Goal: Information Seeking & Learning: Learn about a topic

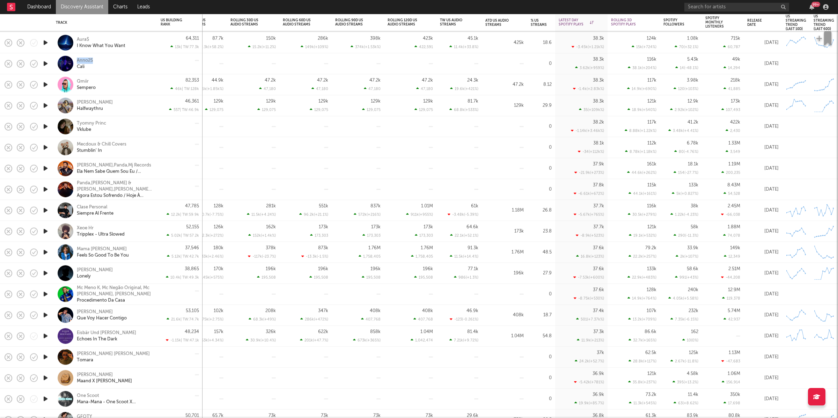
click at [45, 83] on icon "button" at bounding box center [45, 84] width 7 height 9
click at [307, 410] on icon "button" at bounding box center [307, 409] width 3 height 6
click at [330, 408] on icon "button" at bounding box center [331, 409] width 3 height 6
click at [48, 104] on icon "button" at bounding box center [45, 105] width 7 height 9
click at [45, 124] on icon "button" at bounding box center [45, 126] width 7 height 9
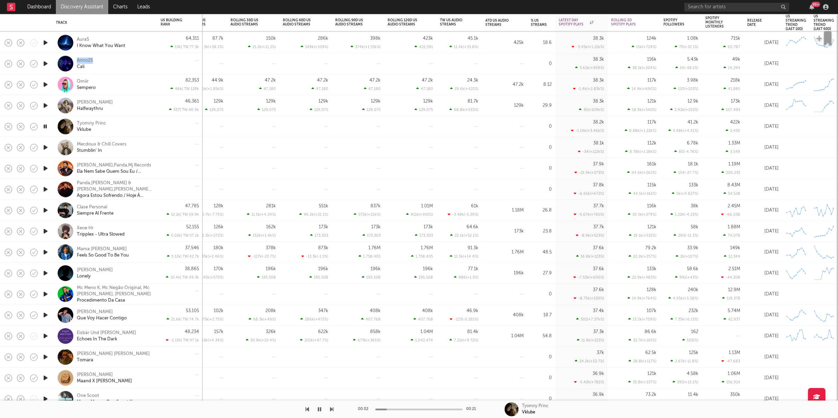
click at [331, 407] on icon "button" at bounding box center [331, 409] width 3 height 6
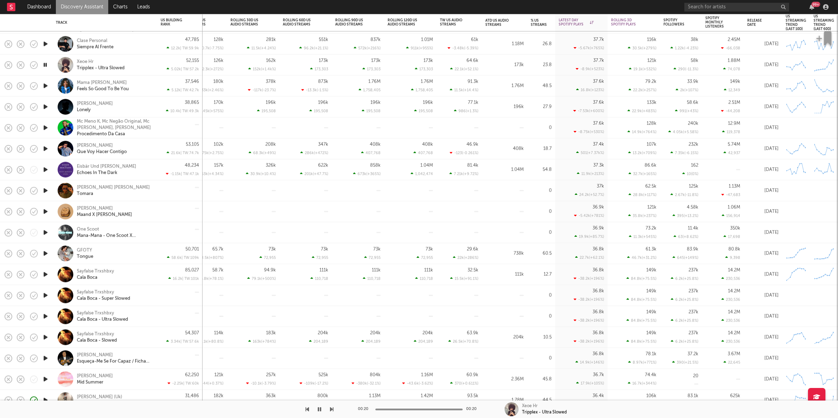
click at [328, 409] on div at bounding box center [166, 409] width 333 height 17
click at [331, 409] on icon "button" at bounding box center [331, 409] width 3 height 6
click at [332, 409] on icon "button" at bounding box center [331, 409] width 3 height 6
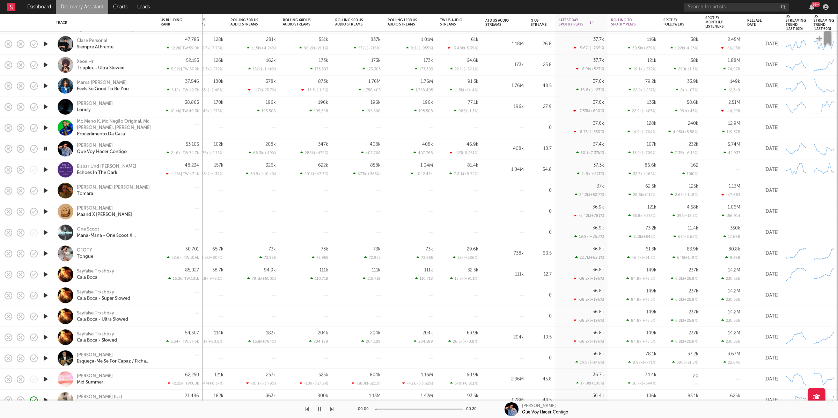
click at [332, 409] on icon "button" at bounding box center [331, 409] width 3 height 6
click at [319, 410] on icon "button" at bounding box center [319, 409] width 3 height 6
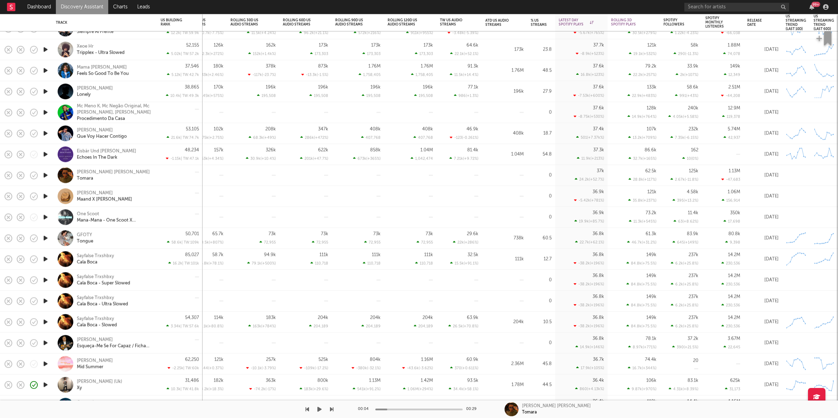
click at [319, 409] on icon "button" at bounding box center [319, 409] width 4 height 6
click at [333, 409] on icon "button" at bounding box center [331, 409] width 3 height 6
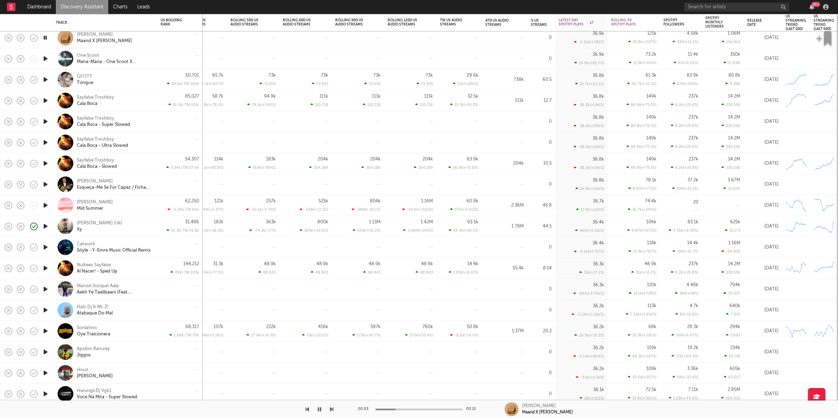
click at [332, 408] on icon "button" at bounding box center [331, 409] width 3 height 6
click at [320, 410] on icon "button" at bounding box center [319, 409] width 3 height 6
click at [320, 410] on icon "button" at bounding box center [319, 409] width 4 height 6
click at [332, 409] on icon "button" at bounding box center [331, 409] width 3 height 6
click at [47, 78] on icon "button" at bounding box center [45, 79] width 7 height 9
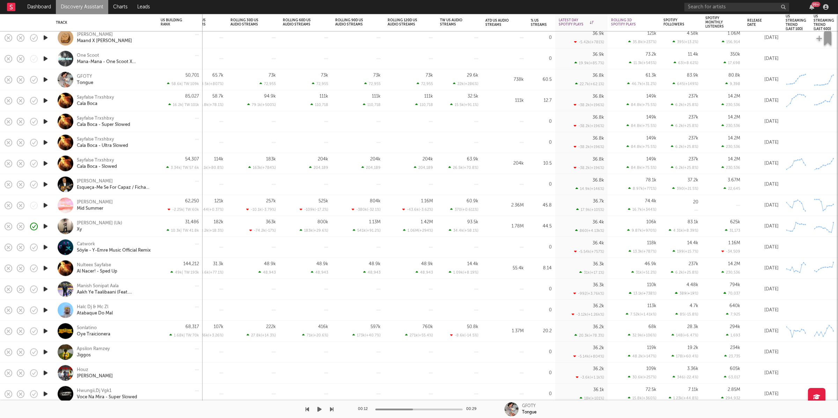
click at [322, 410] on button "button" at bounding box center [319, 409] width 7 height 17
click at [333, 408] on icon "button" at bounding box center [331, 409] width 3 height 6
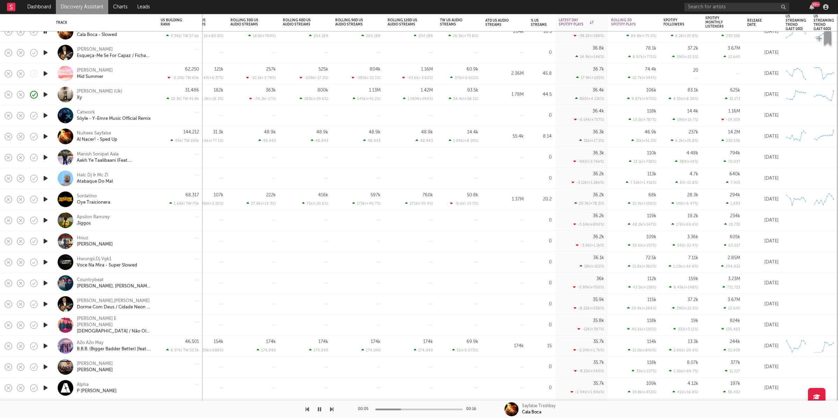
click at [332, 412] on icon "button" at bounding box center [331, 409] width 3 height 6
click at [332, 408] on icon "button" at bounding box center [331, 409] width 3 height 6
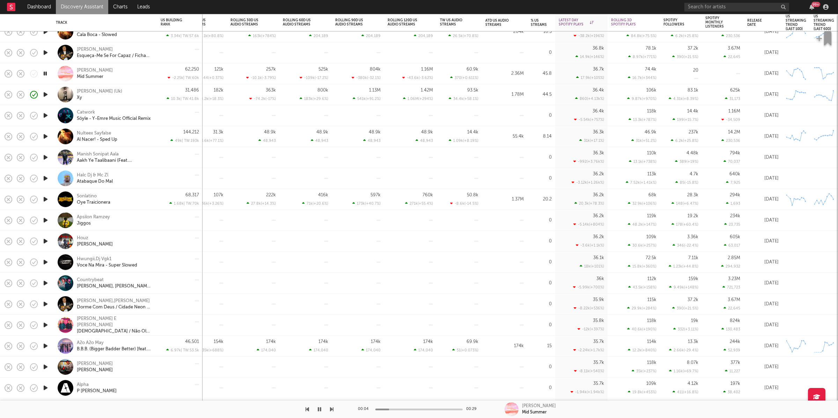
click at [331, 410] on icon "button" at bounding box center [331, 409] width 3 height 6
click at [331, 407] on icon "button" at bounding box center [331, 409] width 3 height 6
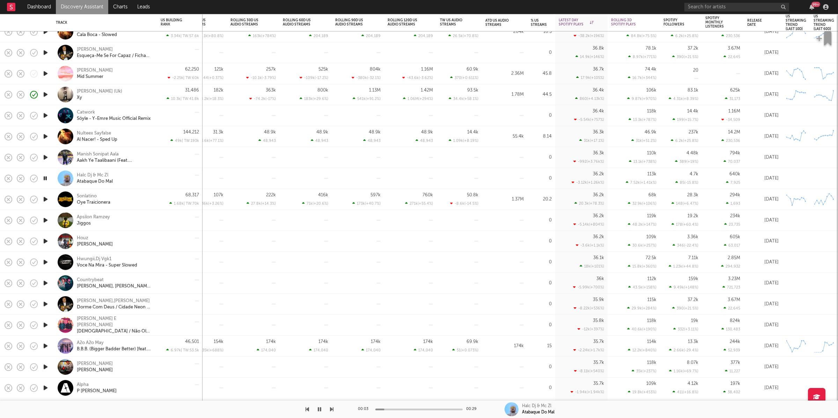
click at [331, 407] on icon "button" at bounding box center [331, 409] width 3 height 6
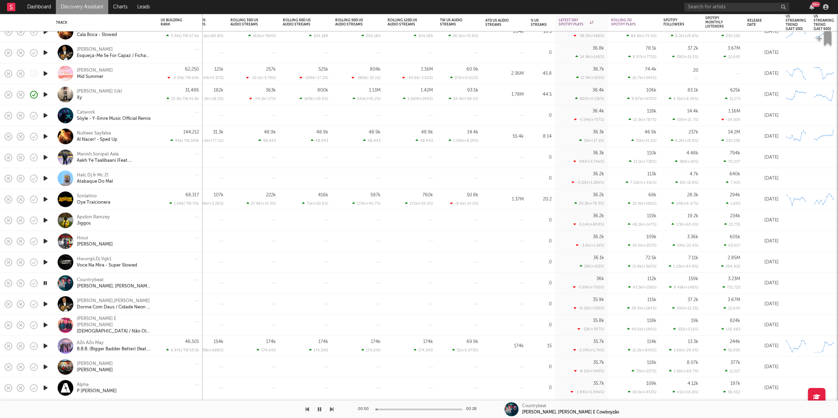
click at [331, 407] on icon "button" at bounding box center [331, 409] width 3 height 6
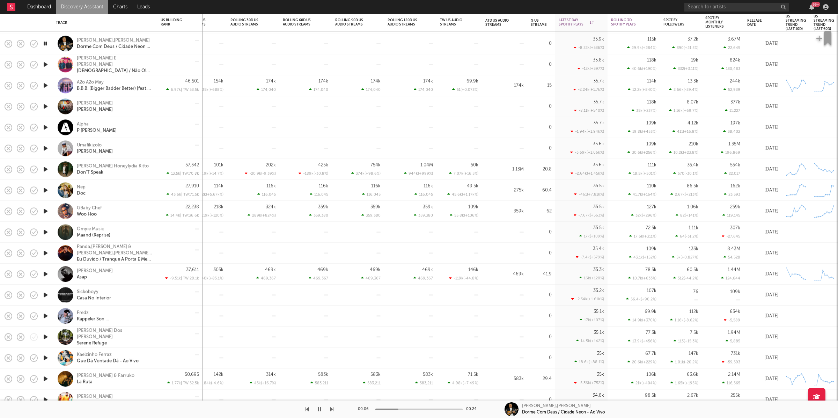
click at [332, 404] on button "button" at bounding box center [331, 409] width 3 height 17
click at [330, 410] on icon "button" at bounding box center [331, 409] width 3 height 6
click at [331, 408] on icon "button" at bounding box center [331, 409] width 3 height 6
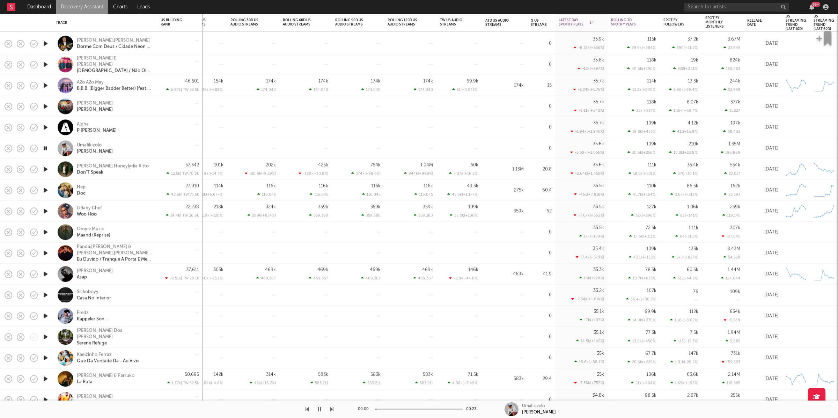
click at [331, 408] on icon "button" at bounding box center [331, 409] width 3 height 6
click at [333, 409] on div "00:14 00:19 J Lloydloaded Honeylydia Kitto Don'T Speak" at bounding box center [419, 409] width 838 height 17
click at [332, 409] on icon "button" at bounding box center [331, 409] width 3 height 6
click at [331, 411] on icon "button" at bounding box center [331, 409] width 3 height 6
click at [331, 410] on icon "button" at bounding box center [331, 409] width 3 height 6
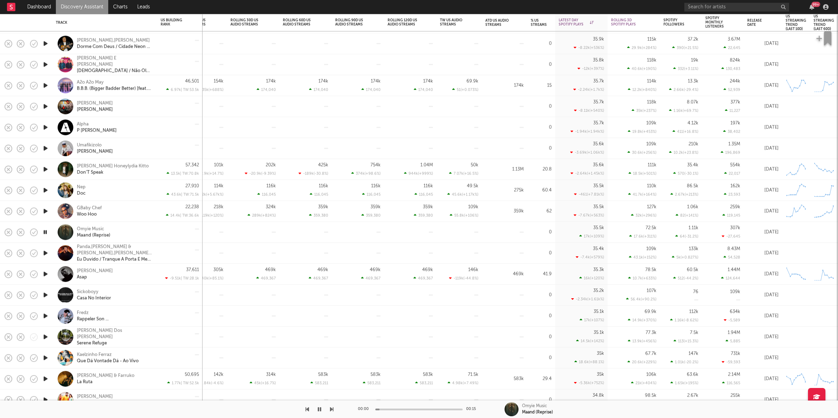
click at [331, 410] on icon "button" at bounding box center [331, 409] width 3 height 6
click at [330, 410] on icon "button" at bounding box center [331, 409] width 3 height 6
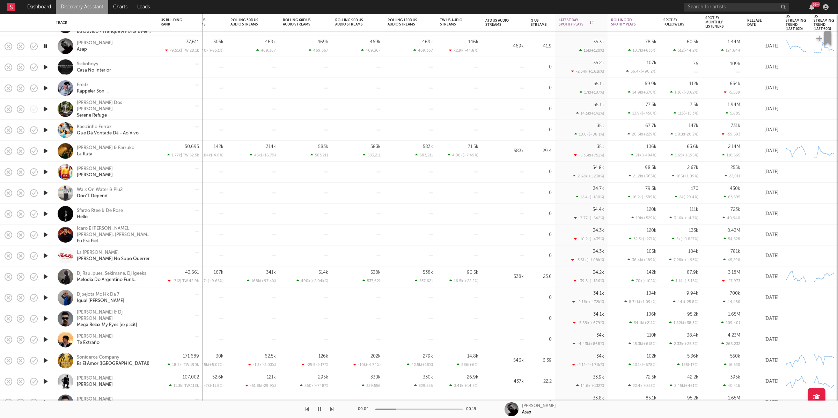
click at [330, 409] on icon "button" at bounding box center [331, 409] width 3 height 6
click at [323, 411] on div at bounding box center [166, 409] width 333 height 17
click at [323, 413] on div at bounding box center [166, 409] width 333 height 17
click at [331, 409] on icon "button" at bounding box center [331, 409] width 3 height 6
click at [333, 408] on icon "button" at bounding box center [331, 409] width 3 height 6
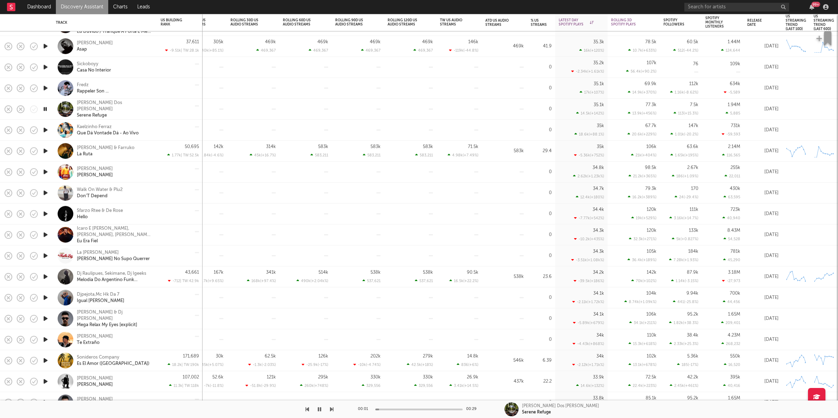
click at [331, 410] on icon "button" at bounding box center [331, 409] width 3 height 6
click at [332, 410] on icon "button" at bounding box center [331, 409] width 3 height 6
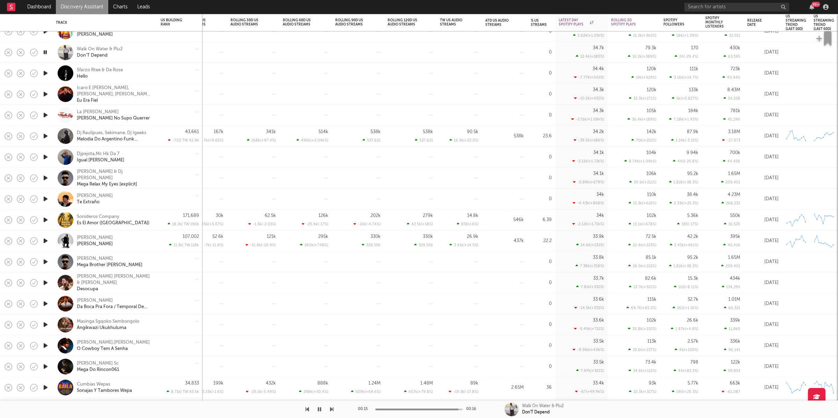
click at [330, 407] on icon "button" at bounding box center [331, 409] width 3 height 6
click at [331, 408] on icon "button" at bounding box center [331, 409] width 3 height 6
click at [307, 410] on icon "button" at bounding box center [307, 409] width 3 height 6
drag, startPoint x: 320, startPoint y: 406, endPoint x: 469, endPoint y: 376, distance: 151.6
click at [321, 406] on icon "button" at bounding box center [319, 409] width 3 height 6
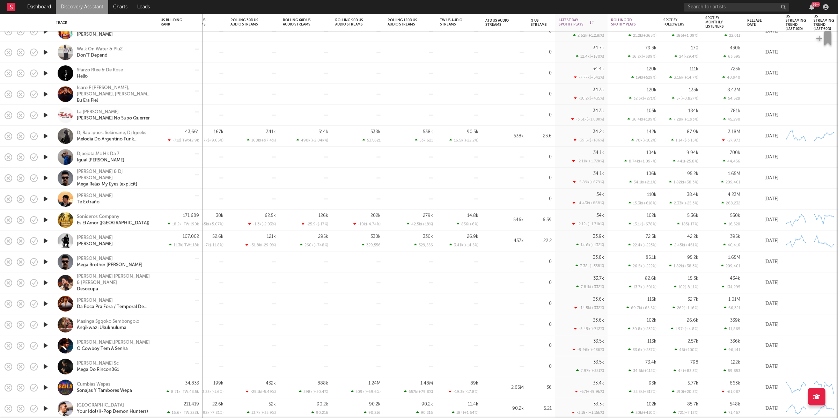
click at [47, 95] on icon "button" at bounding box center [45, 94] width 7 height 9
click at [44, 114] on icon "button" at bounding box center [45, 115] width 7 height 9
click at [332, 408] on icon "button" at bounding box center [331, 409] width 3 height 6
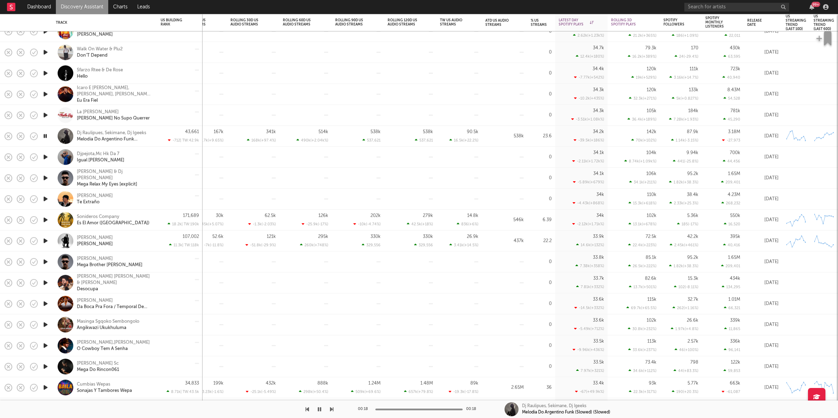
click at [332, 407] on icon "button" at bounding box center [331, 409] width 3 height 6
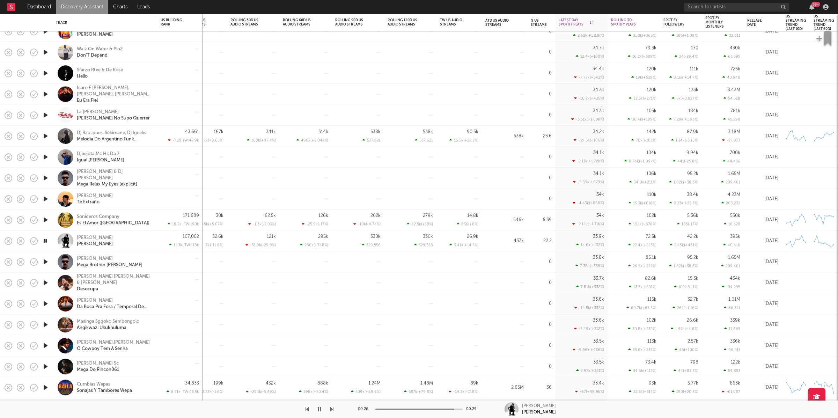
click at [44, 241] on icon "button" at bounding box center [45, 240] width 7 height 9
click at [320, 411] on icon "button" at bounding box center [319, 409] width 4 height 6
click at [328, 407] on div at bounding box center [166, 409] width 333 height 17
click at [329, 406] on div at bounding box center [166, 409] width 333 height 17
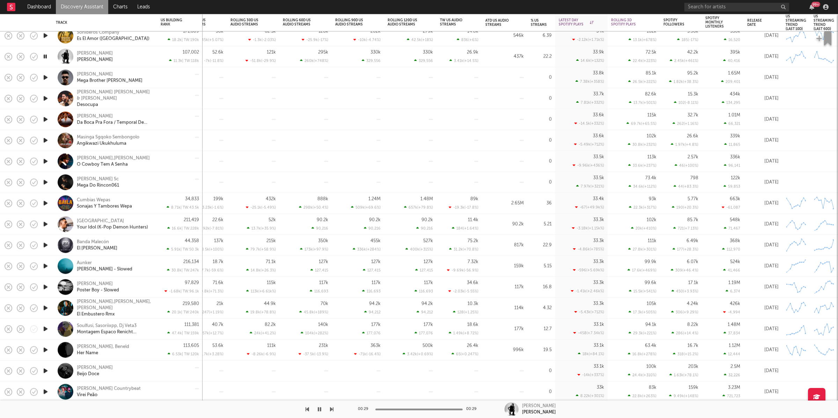
click at [333, 410] on icon "button" at bounding box center [331, 409] width 3 height 6
click at [338, 410] on div "00:05 00:27 Masinga Sgqoko Sembongolo Angikwazi Ukukhuluma" at bounding box center [419, 409] width 838 height 17
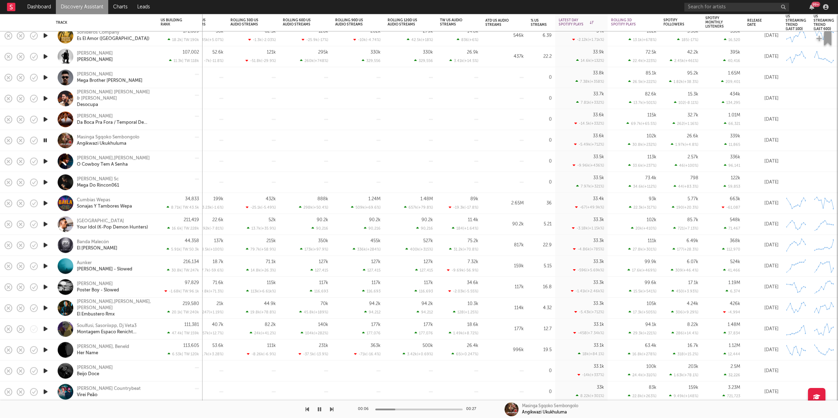
click at [330, 408] on icon "button" at bounding box center [331, 409] width 3 height 6
click at [333, 409] on icon "button" at bounding box center [331, 409] width 3 height 6
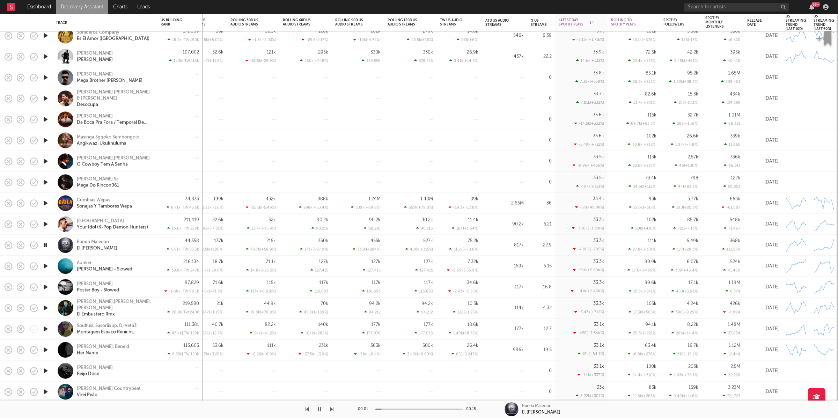
click at [333, 409] on icon "button" at bounding box center [331, 409] width 3 height 6
click at [308, 409] on icon "button" at bounding box center [307, 409] width 3 height 6
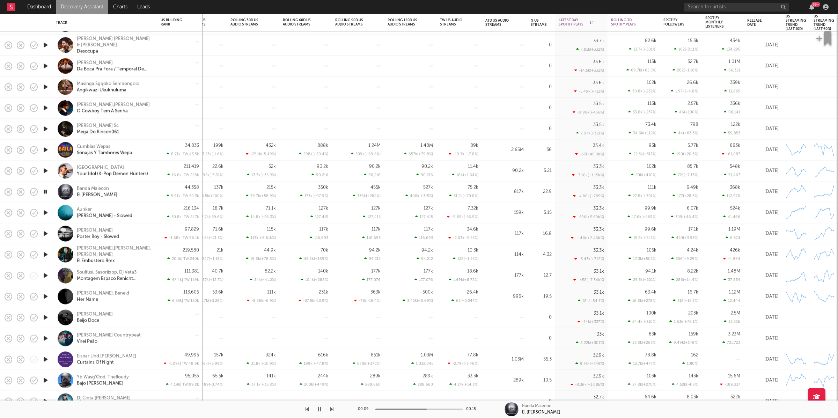
click at [329, 408] on div at bounding box center [166, 409] width 333 height 17
click at [332, 408] on icon "button" at bounding box center [331, 409] width 3 height 6
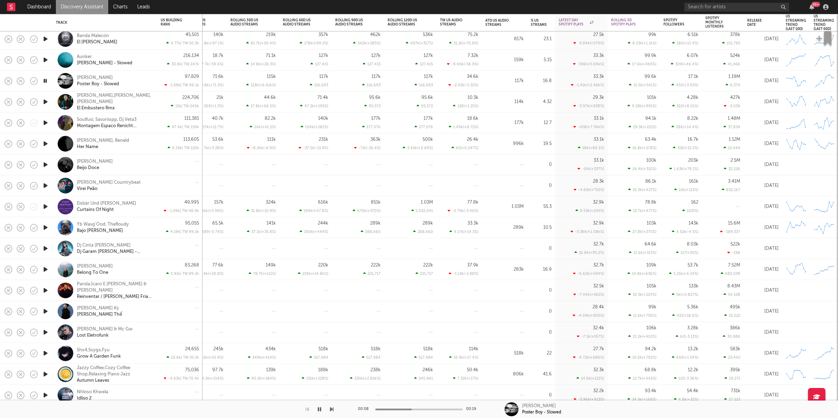
click at [331, 406] on icon "button" at bounding box center [331, 409] width 3 height 6
click at [332, 406] on icon "button" at bounding box center [331, 409] width 3 height 6
click at [47, 101] on icon "button" at bounding box center [45, 101] width 7 height 9
click at [331, 409] on icon "button" at bounding box center [331, 409] width 3 height 6
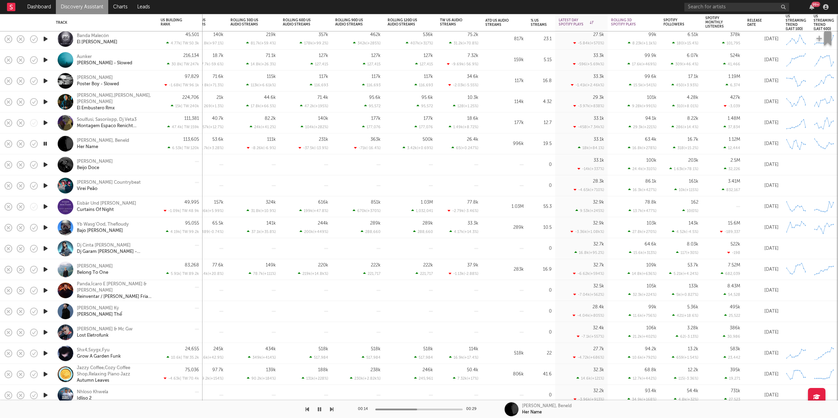
click at [318, 409] on icon "button" at bounding box center [319, 409] width 3 height 6
click at [321, 409] on icon "button" at bounding box center [319, 409] width 4 height 6
click at [331, 409] on icon "button" at bounding box center [331, 409] width 3 height 6
click at [331, 410] on icon "button" at bounding box center [331, 409] width 3 height 6
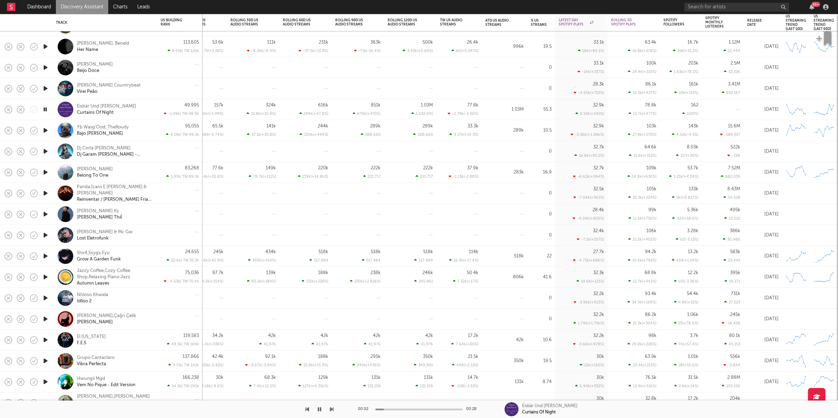
click at [331, 411] on icon "button" at bounding box center [331, 409] width 3 height 6
click at [331, 410] on icon "button" at bounding box center [331, 409] width 3 height 6
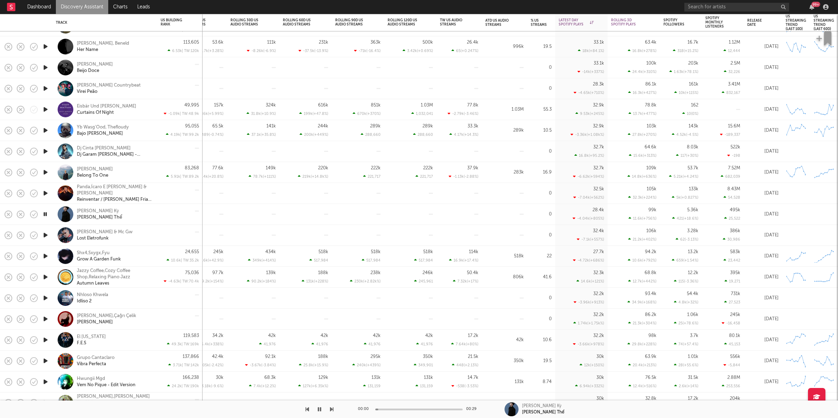
click at [331, 410] on icon "button" at bounding box center [331, 409] width 3 height 6
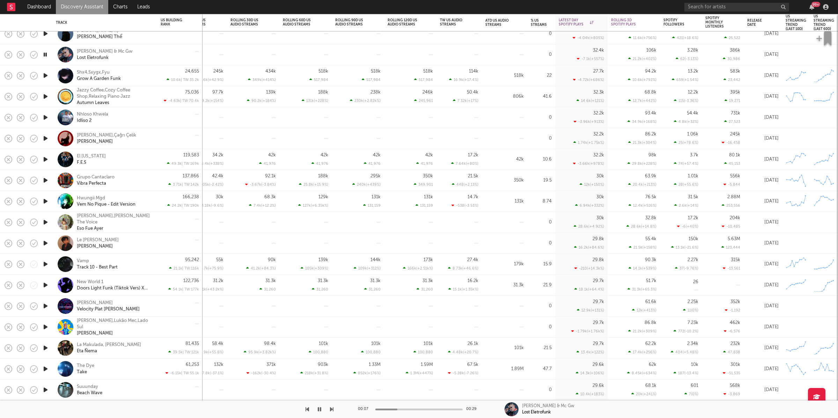
click at [329, 406] on div at bounding box center [166, 409] width 333 height 17
click at [333, 408] on icon "button" at bounding box center [331, 409] width 3 height 6
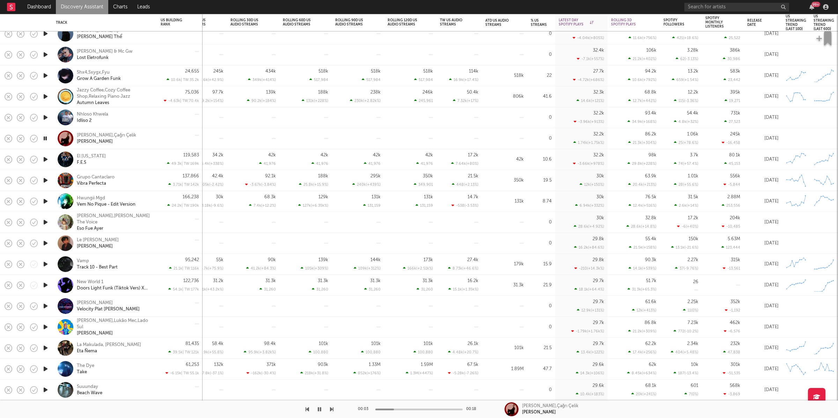
click at [333, 408] on icon "button" at bounding box center [331, 409] width 3 height 6
click at [333, 409] on icon "button" at bounding box center [331, 409] width 3 height 6
click at [333, 410] on icon "button" at bounding box center [331, 409] width 3 height 6
click at [332, 410] on icon "button" at bounding box center [331, 409] width 3 height 6
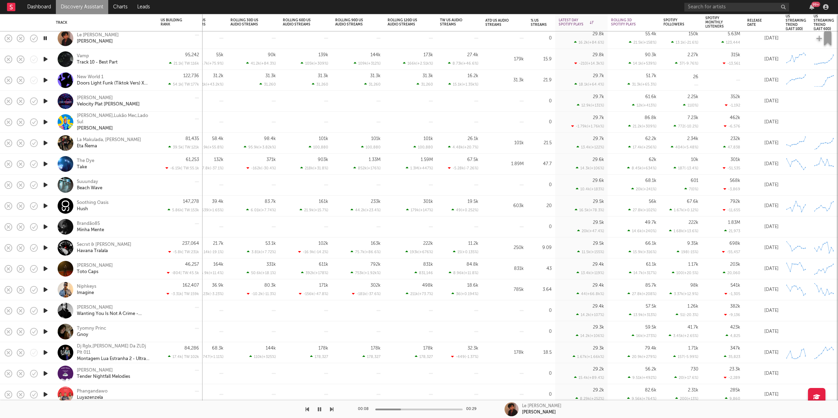
click at [295, 413] on div at bounding box center [166, 409] width 333 height 17
drag, startPoint x: 330, startPoint y: 410, endPoint x: 421, endPoint y: 329, distance: 122.0
click at [330, 410] on icon "button" at bounding box center [331, 409] width 3 height 6
click at [331, 410] on icon "button" at bounding box center [331, 409] width 3 height 6
click at [331, 407] on icon "button" at bounding box center [331, 409] width 3 height 6
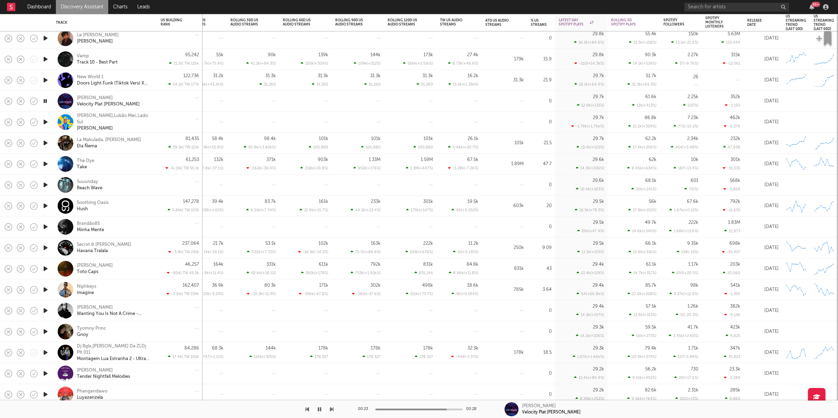
click at [330, 410] on icon "button" at bounding box center [331, 409] width 3 height 6
click at [332, 410] on icon "button" at bounding box center [331, 409] width 3 height 6
click at [45, 142] on icon "button" at bounding box center [45, 143] width 7 height 9
click at [317, 410] on button "button" at bounding box center [319, 409] width 7 height 17
click at [334, 409] on div "00:00 00:14 La Makulada, Greka Grekon Eta Ñema" at bounding box center [419, 409] width 838 height 17
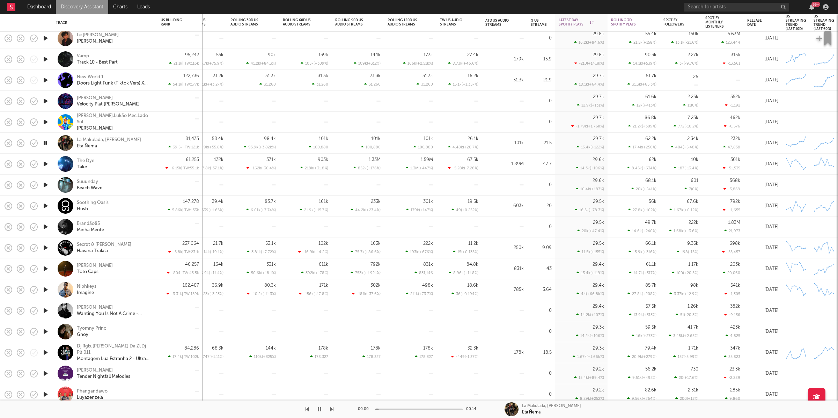
click at [331, 408] on icon "button" at bounding box center [331, 409] width 3 height 6
drag, startPoint x: 46, startPoint y: 183, endPoint x: 259, endPoint y: 176, distance: 213.1
click at [46, 183] on icon "button" at bounding box center [45, 185] width 7 height 9
click at [44, 178] on div at bounding box center [45, 185] width 14 height 21
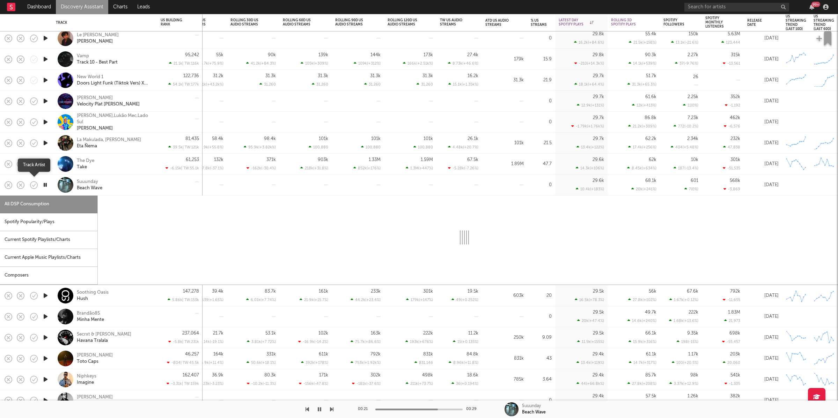
select select "1w"
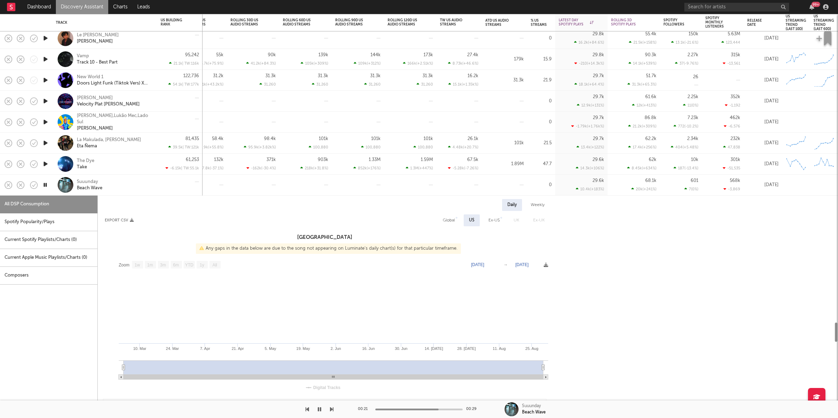
click at [47, 182] on icon "button" at bounding box center [45, 185] width 7 height 9
drag, startPoint x: 144, startPoint y: 179, endPoint x: 353, endPoint y: 179, distance: 209.9
click at [144, 179] on div "Suuunday Beach Wave" at bounding box center [114, 185] width 75 height 13
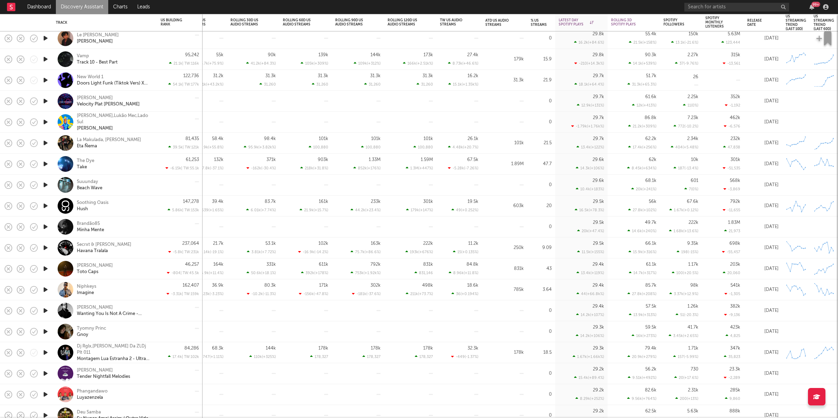
click at [49, 205] on div at bounding box center [45, 206] width 14 height 21
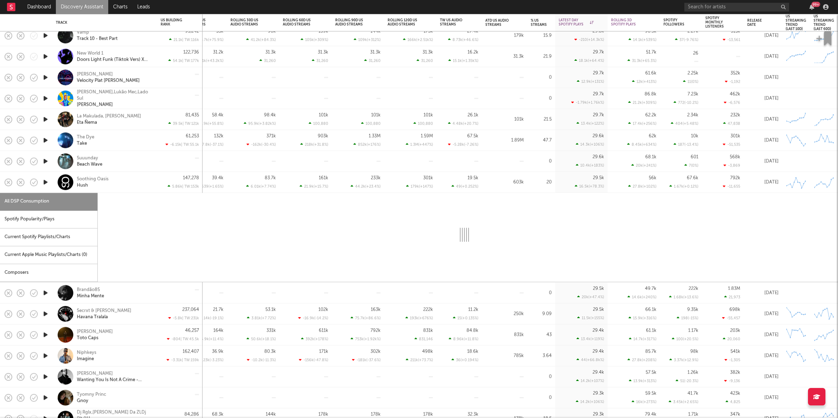
click at [139, 177] on div "Soothing Oasis Hush" at bounding box center [114, 182] width 75 height 13
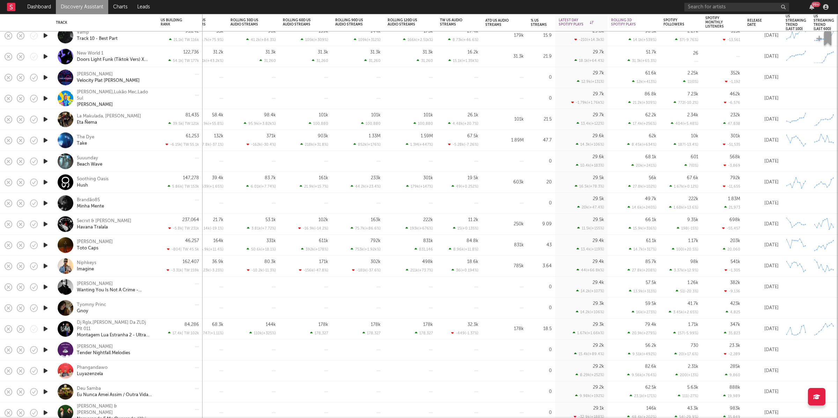
click at [45, 181] on icon "button" at bounding box center [45, 182] width 7 height 9
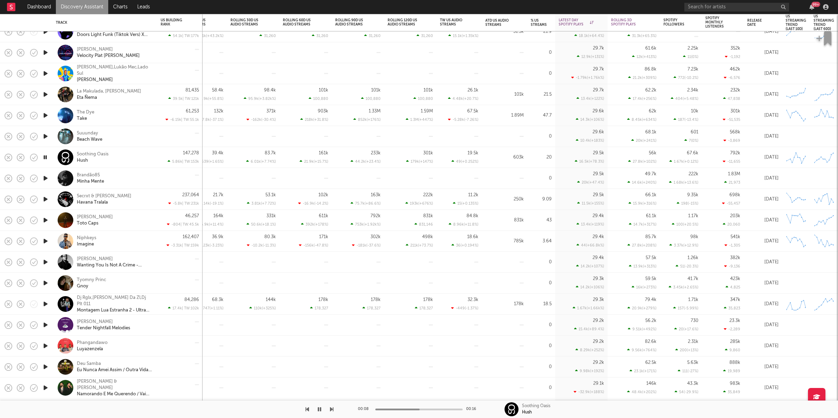
click at [333, 409] on div "00:08 00:16 Soothing Oasis Hush" at bounding box center [419, 409] width 838 height 17
click at [331, 409] on icon "button" at bounding box center [331, 409] width 3 height 6
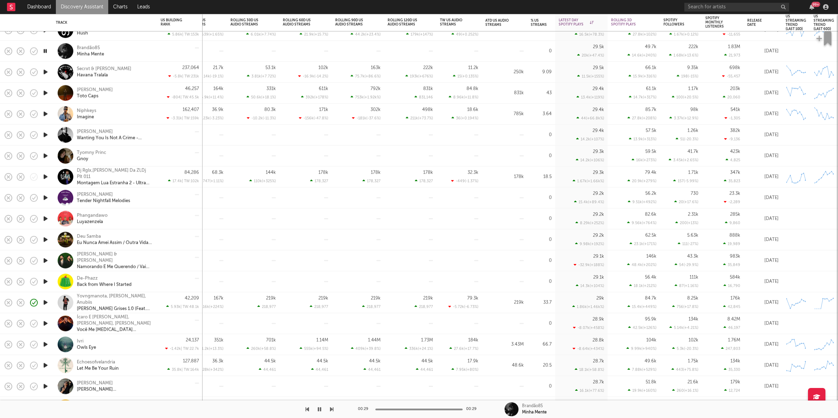
click at [333, 408] on icon "button" at bounding box center [331, 409] width 3 height 6
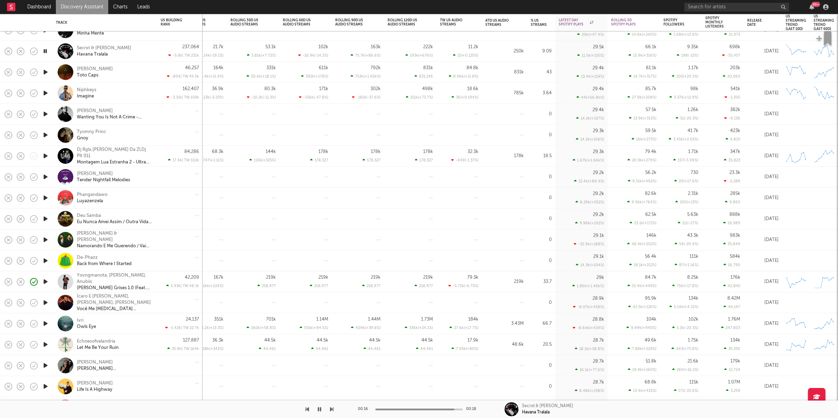
click at [320, 409] on icon "button" at bounding box center [319, 409] width 3 height 6
click at [322, 411] on button "button" at bounding box center [319, 409] width 7 height 17
click at [334, 410] on div "00:17 00:18 Secrxt & Dj Hollandez Havana Tralala" at bounding box center [419, 409] width 838 height 17
click at [332, 409] on icon "button" at bounding box center [331, 409] width 3 height 6
click at [45, 71] on icon "button" at bounding box center [45, 72] width 7 height 9
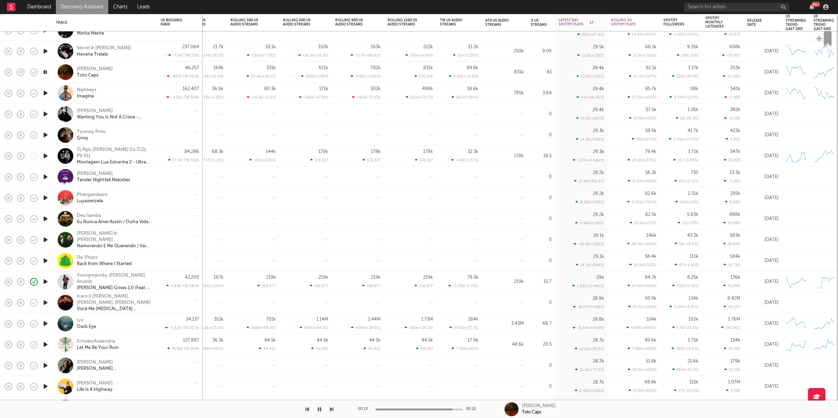
click at [45, 71] on icon "button" at bounding box center [45, 72] width 7 height 9
click at [47, 69] on icon "button" at bounding box center [45, 72] width 7 height 9
click at [318, 409] on icon "button" at bounding box center [319, 409] width 4 height 6
click at [331, 408] on icon "button" at bounding box center [331, 409] width 3 height 6
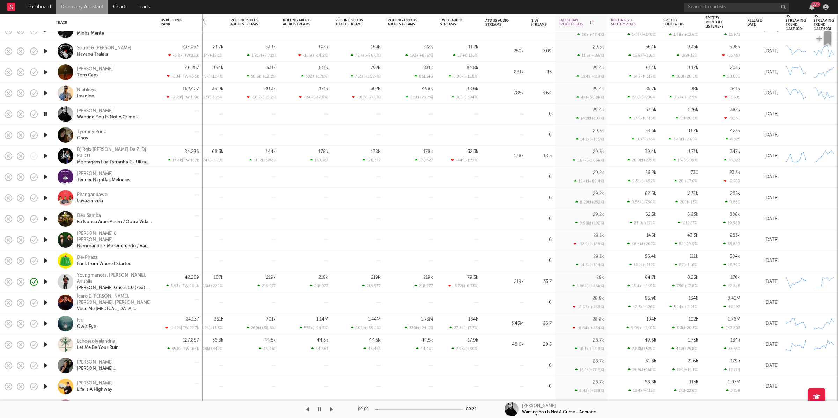
click at [331, 408] on icon "button" at bounding box center [331, 409] width 3 height 6
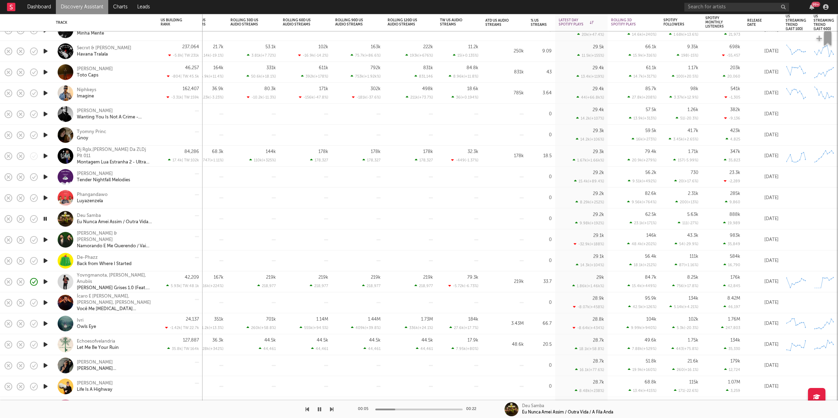
click at [331, 408] on icon "button" at bounding box center [331, 409] width 3 height 6
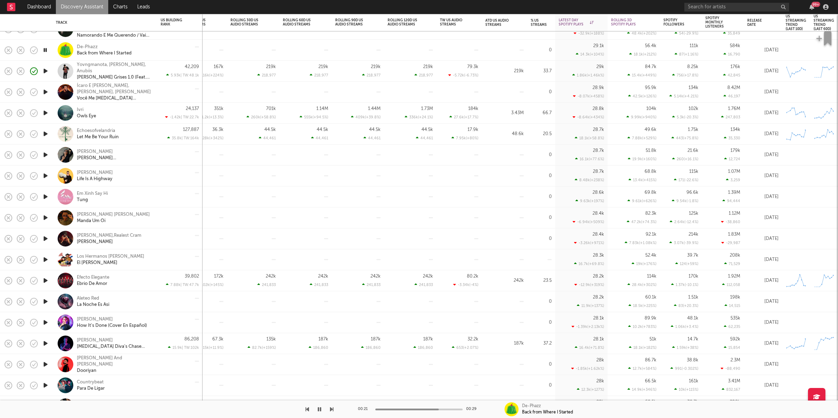
click at [46, 51] on icon "button" at bounding box center [45, 50] width 7 height 9
click at [320, 408] on icon "button" at bounding box center [319, 409] width 4 height 6
click at [333, 408] on icon "button" at bounding box center [331, 409] width 3 height 6
click at [737, 6] on input "text" at bounding box center [736, 7] width 105 height 9
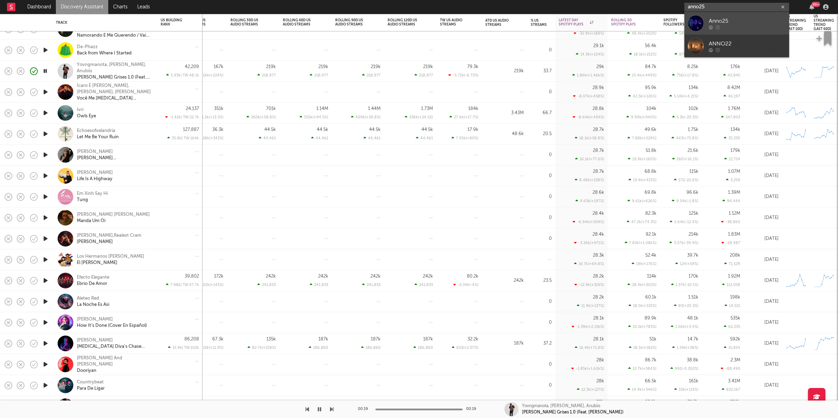
type input "anno25"
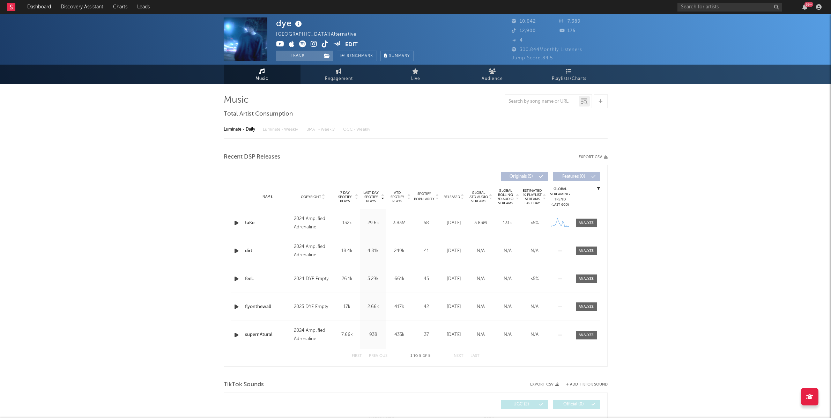
select select "6m"
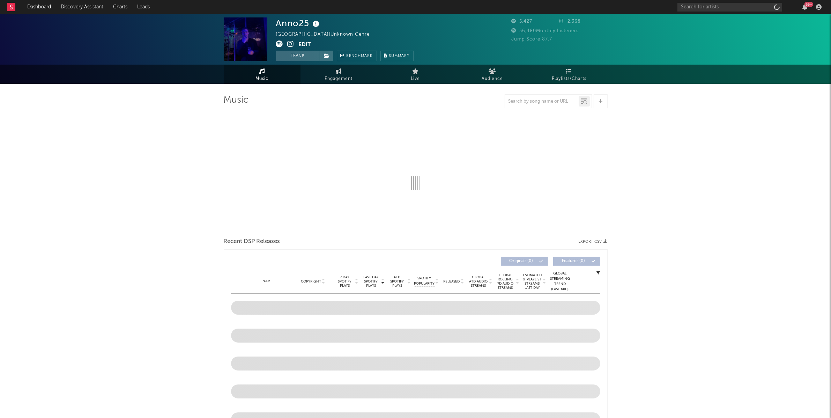
select select "6m"
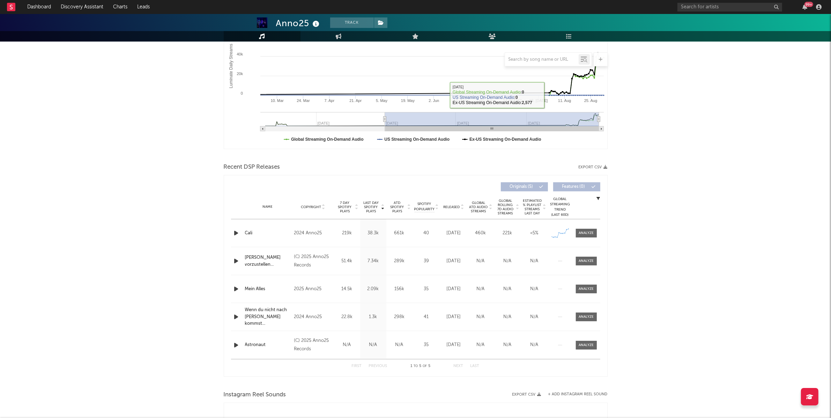
scroll to position [138, 0]
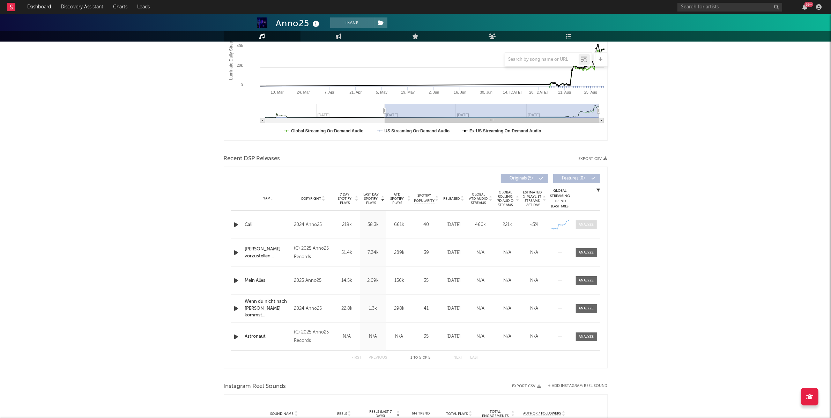
click at [587, 225] on div at bounding box center [586, 224] width 15 height 5
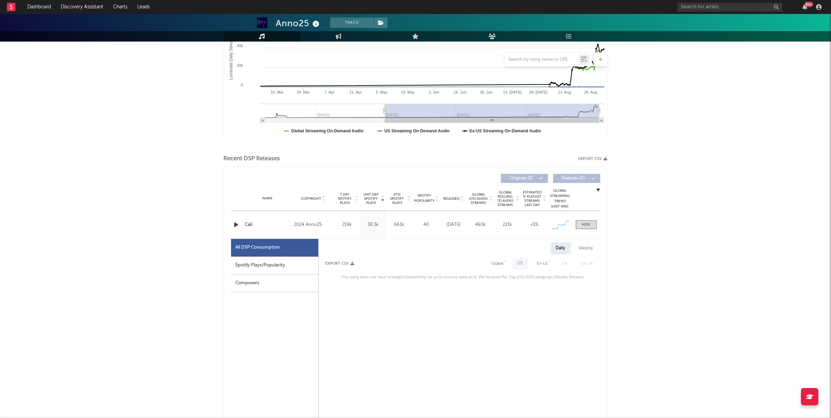
click at [266, 268] on div "Spotify Plays/Popularity" at bounding box center [274, 266] width 87 height 18
select select "6m"
select select "1w"
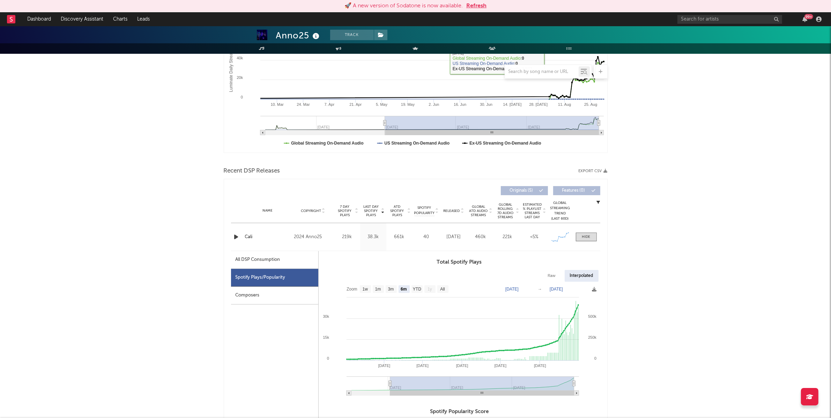
click at [477, 2] on button "Refresh" at bounding box center [477, 6] width 20 height 8
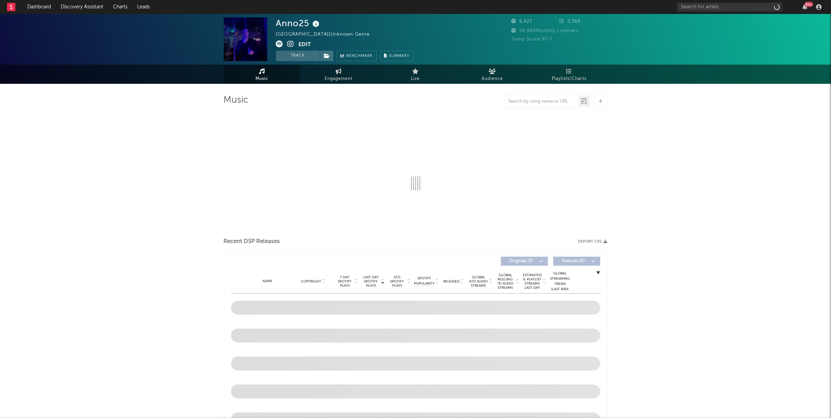
select select "6m"
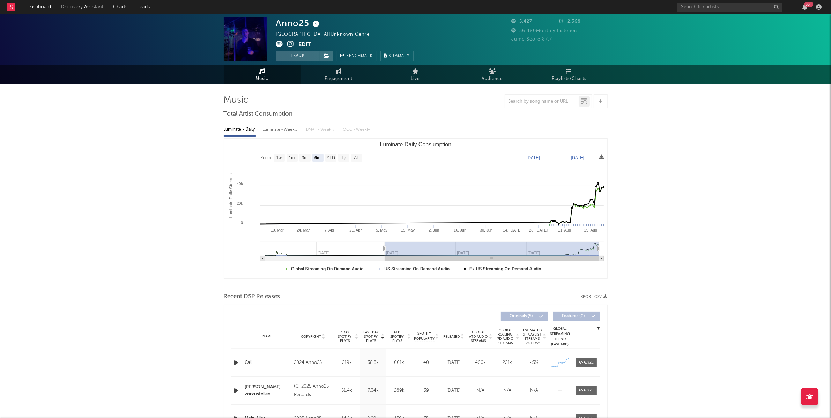
drag, startPoint x: 251, startPoint y: 162, endPoint x: 374, endPoint y: 157, distance: 123.4
click at [374, 157] on rect "Luminate Daily Consumption" at bounding box center [415, 209] width 383 height 140
drag, startPoint x: 375, startPoint y: 157, endPoint x: 237, endPoint y: 159, distance: 137.9
click at [237, 159] on rect "Luminate Daily Consumption" at bounding box center [415, 209] width 383 height 140
click at [157, 160] on div "Anno25 Austria | Unknown Genre Edit Track Benchmark Summary 5,427 2,368 56,480 …" at bounding box center [415, 356] width 831 height 685
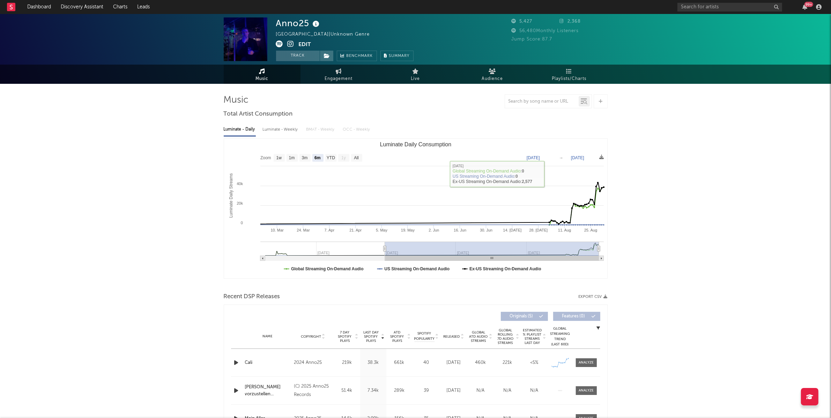
drag, startPoint x: 251, startPoint y: 181, endPoint x: 218, endPoint y: 180, distance: 33.5
click at [218, 181] on div "Anno25 Austria | Unknown Genre Edit Track Benchmark Summary 5,427 2,368 56,480 …" at bounding box center [415, 356] width 831 height 685
click at [235, 174] on rect "Luminate Daily Consumption" at bounding box center [415, 209] width 383 height 140
drag, startPoint x: 234, startPoint y: 170, endPoint x: 232, endPoint y: 230, distance: 59.4
click at [232, 230] on rect "Luminate Daily Consumption" at bounding box center [415, 209] width 383 height 140
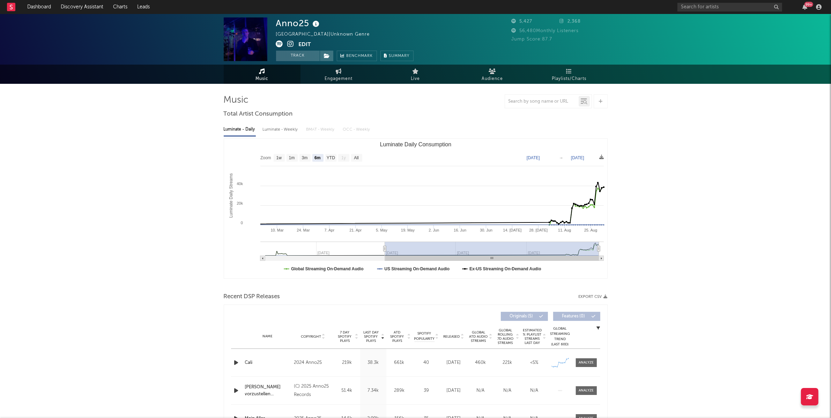
click at [156, 160] on div "Anno25 Austria | Unknown Genre Edit Track Benchmark Summary 5,427 2,368 56,480 …" at bounding box center [415, 356] width 831 height 685
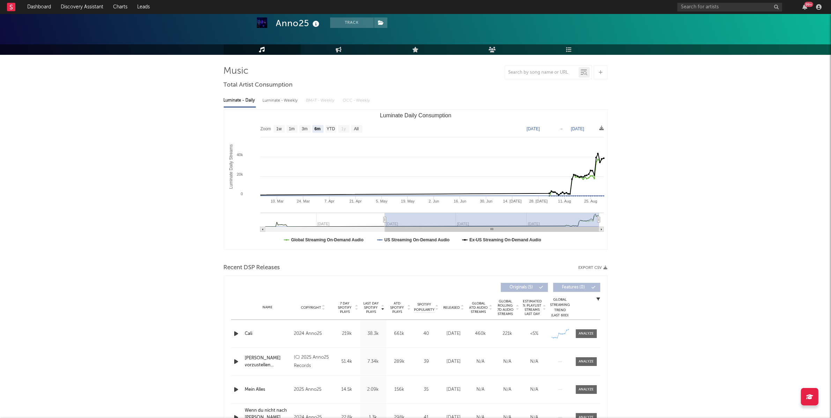
scroll to position [30, 0]
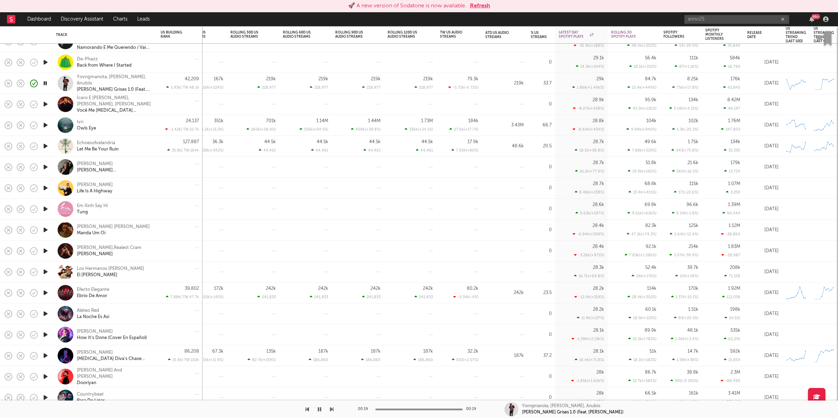
click at [331, 409] on icon "button" at bounding box center [331, 409] width 3 height 6
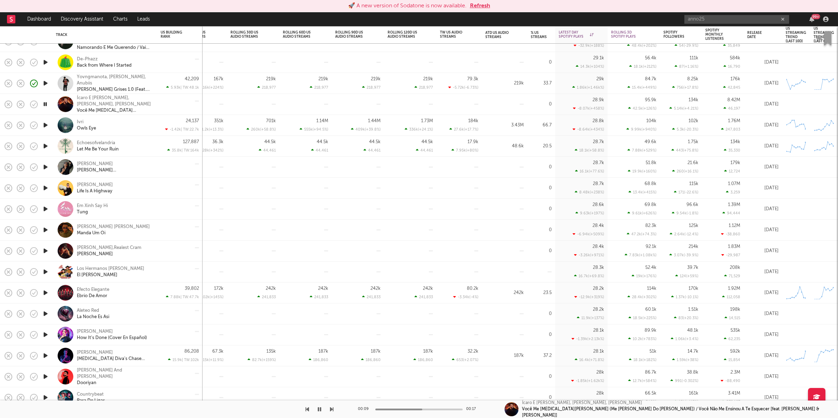
click at [331, 410] on icon "button" at bounding box center [331, 409] width 3 height 6
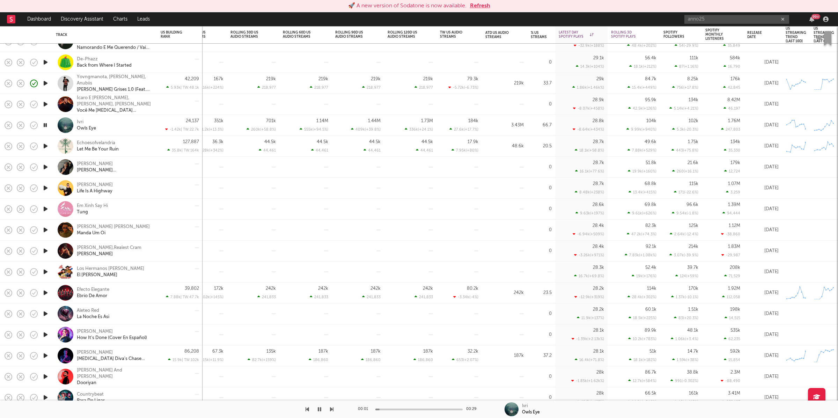
click at [331, 410] on icon "button" at bounding box center [331, 409] width 3 height 6
click at [306, 411] on icon "button" at bounding box center [307, 409] width 3 height 6
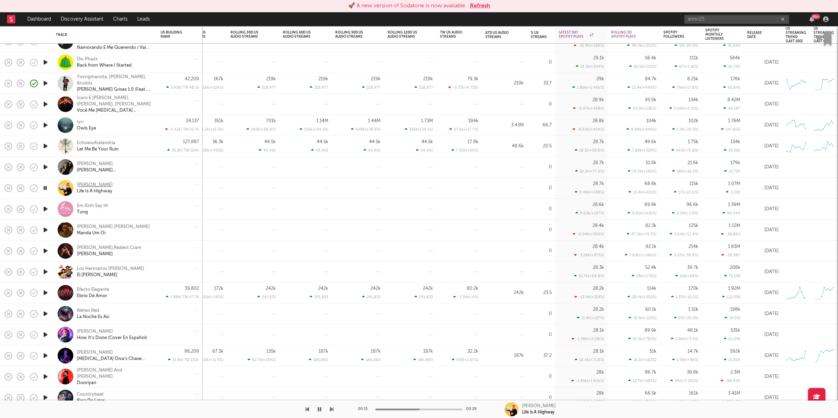
drag, startPoint x: 46, startPoint y: 188, endPoint x: 90, endPoint y: 184, distance: 44.9
click at [46, 187] on icon "button" at bounding box center [45, 188] width 7 height 9
click at [49, 209] on icon "button" at bounding box center [45, 209] width 7 height 9
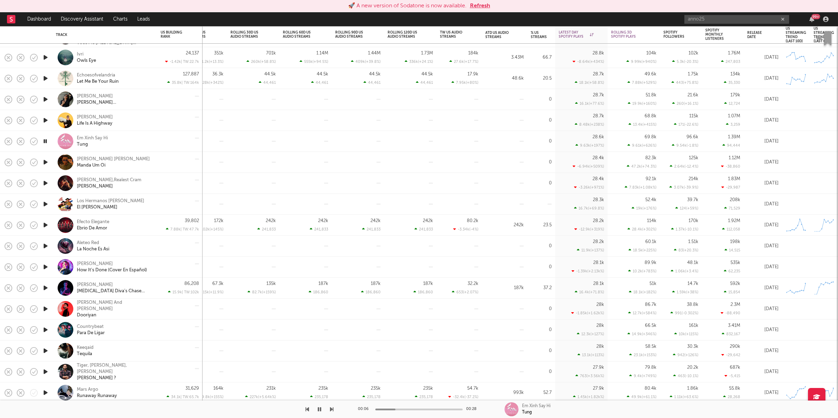
click at [318, 410] on icon "button" at bounding box center [319, 409] width 3 height 6
click at [316, 410] on button "button" at bounding box center [319, 409] width 7 height 17
click at [331, 409] on icon "button" at bounding box center [331, 409] width 3 height 6
click at [321, 409] on icon "button" at bounding box center [319, 409] width 3 height 6
